Goal: Check status: Check status

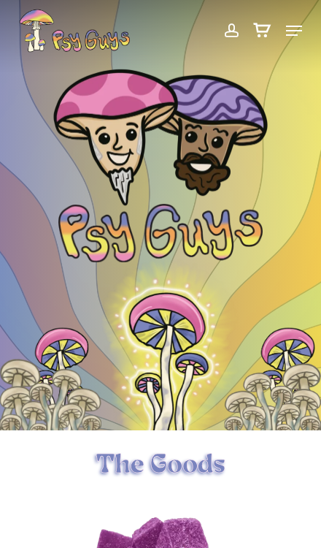
click at [221, 32] on link "account" at bounding box center [231, 31] width 30 height 44
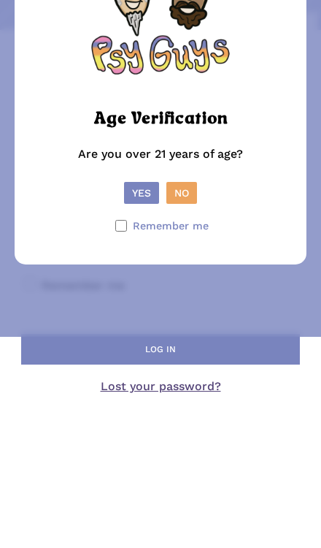
click at [132, 326] on button "Yes" at bounding box center [141, 337] width 35 height 22
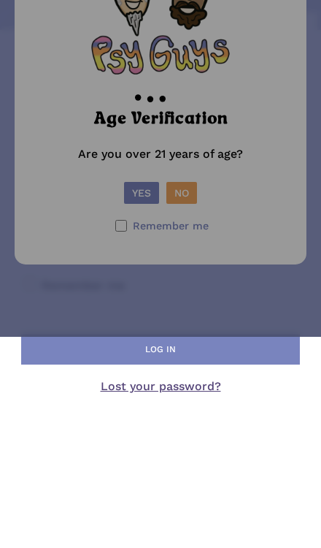
scroll to position [67, 0]
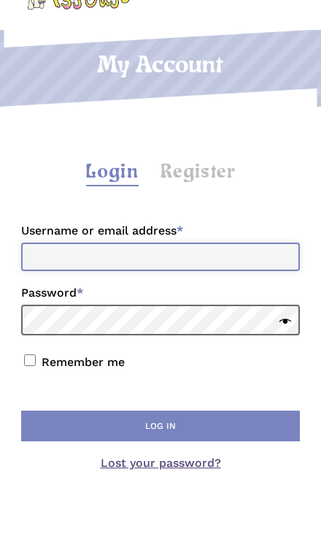
click at [61, 267] on input "Username or email address * Required" at bounding box center [160, 257] width 278 height 28
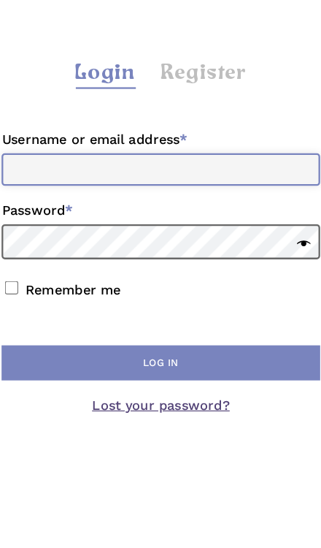
type input "**********"
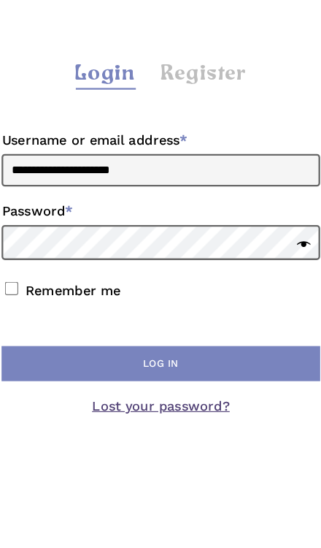
scroll to position [107, 0]
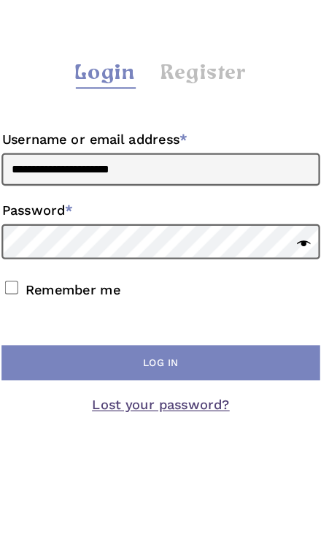
click at [226, 370] on button "Log in" at bounding box center [160, 385] width 278 height 31
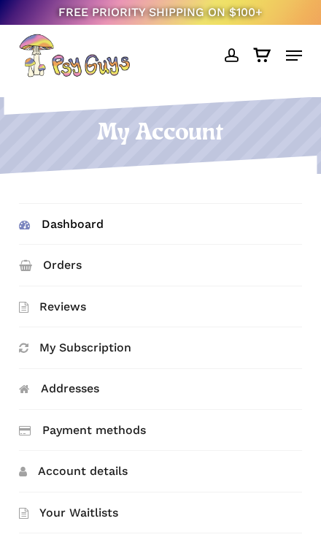
click at [53, 273] on link "Orders" at bounding box center [160, 265] width 283 height 40
click at [50, 271] on link "Orders" at bounding box center [160, 265] width 283 height 40
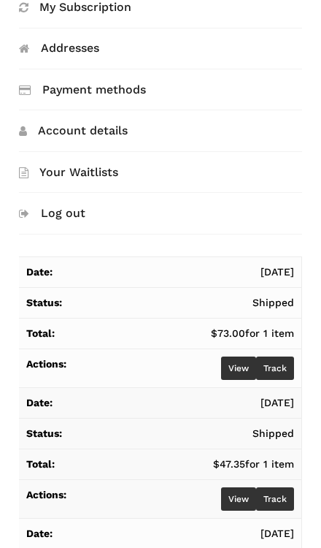
scroll to position [340, 0]
click at [290, 370] on link "Track" at bounding box center [275, 368] width 38 height 23
